Goal: Complete application form

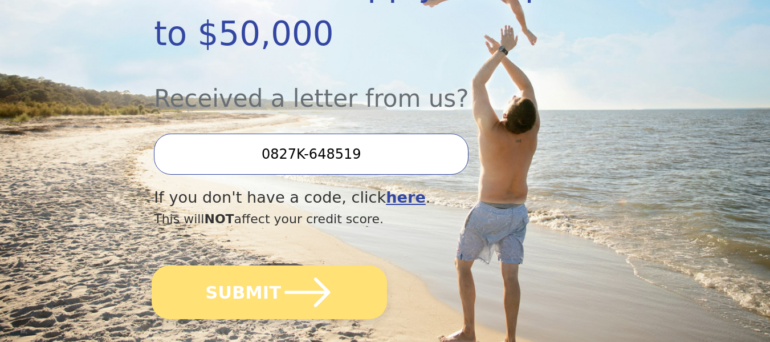
scroll to position [342, 0]
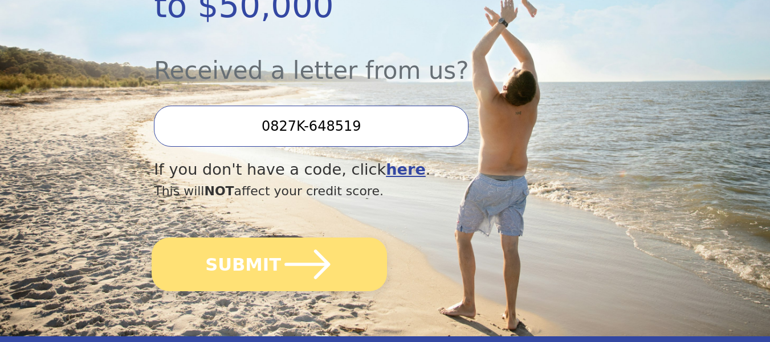
click at [303, 238] on icon "submit" at bounding box center [307, 264] width 52 height 52
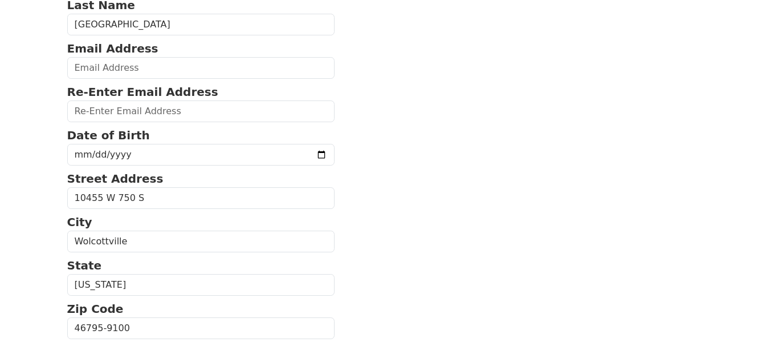
scroll to position [114, 0]
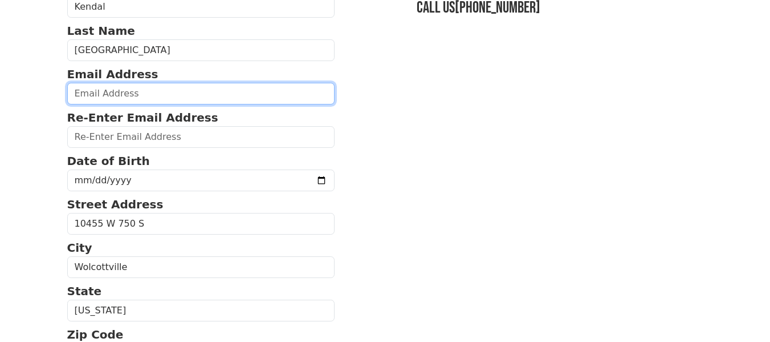
click at [92, 99] on input "email" at bounding box center [201, 94] width 268 height 22
type input "[EMAIL_ADDRESS][DOMAIN_NAME]"
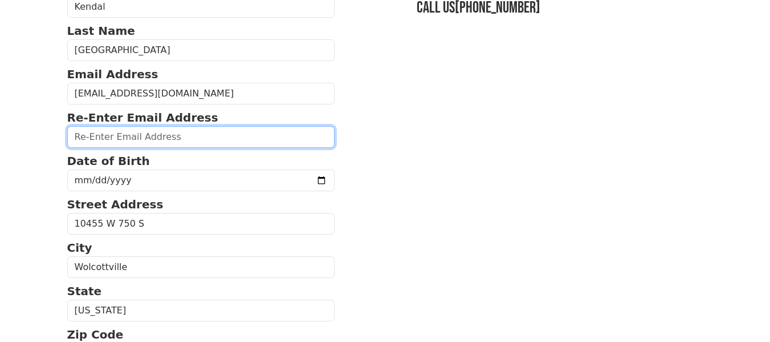
type input "[EMAIL_ADDRESS][DOMAIN_NAME]"
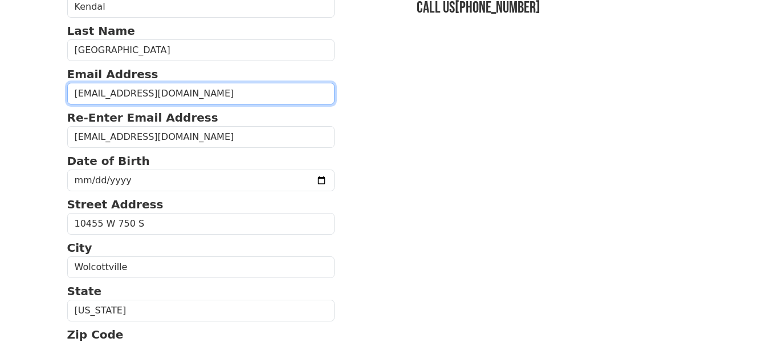
type input "[PHONE_NUMBER]"
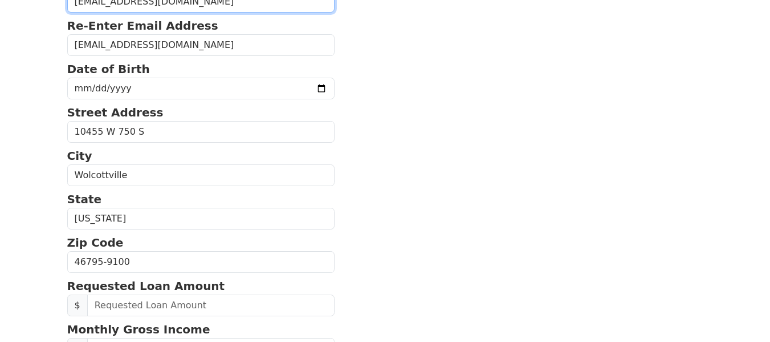
scroll to position [198, 0]
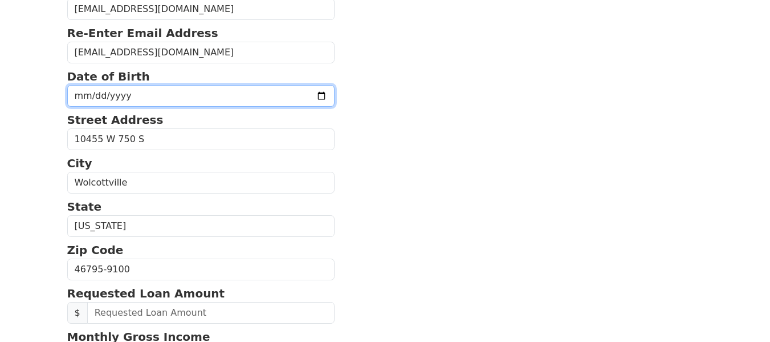
click at [82, 87] on input "date" at bounding box center [201, 96] width 268 height 22
type input "[DATE]"
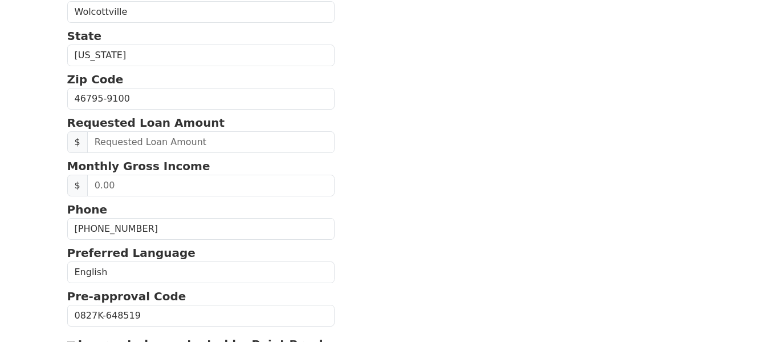
scroll to position [370, 0]
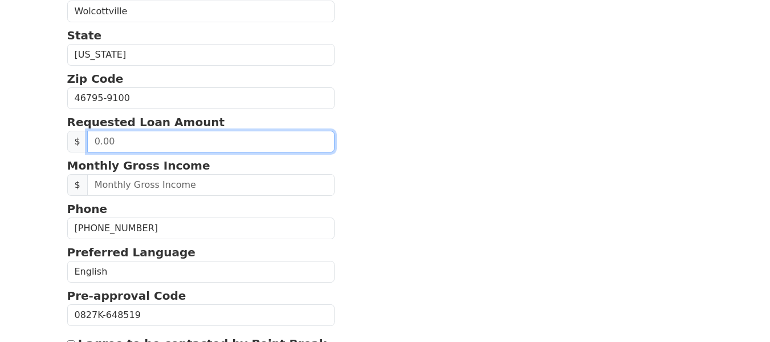
click at [136, 144] on input "text" at bounding box center [211, 142] width 248 height 22
drag, startPoint x: 144, startPoint y: 142, endPoint x: 33, endPoint y: 135, distance: 111.4
type input "30,000.00"
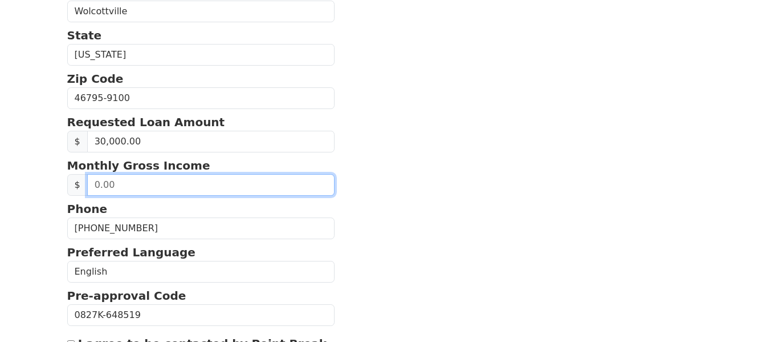
click at [139, 184] on input "text" at bounding box center [211, 185] width 248 height 22
type input "3,500.00"
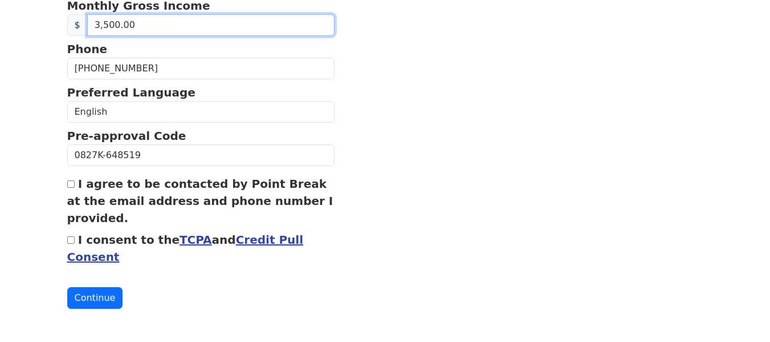
scroll to position [530, 0]
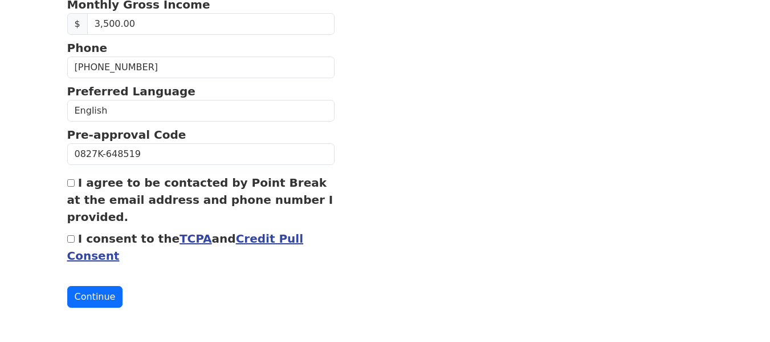
click at [71, 181] on input "I agree to be contacted by Point Break at the email address and phone number I …" at bounding box center [70, 182] width 7 height 7
checkbox input "true"
click at [71, 239] on input "I consent to the TCPA and Credit Pull Consent" at bounding box center [70, 238] width 7 height 7
checkbox input "true"
click at [104, 297] on button "Continue" at bounding box center [95, 297] width 56 height 22
